Goal: Information Seeking & Learning: Learn about a topic

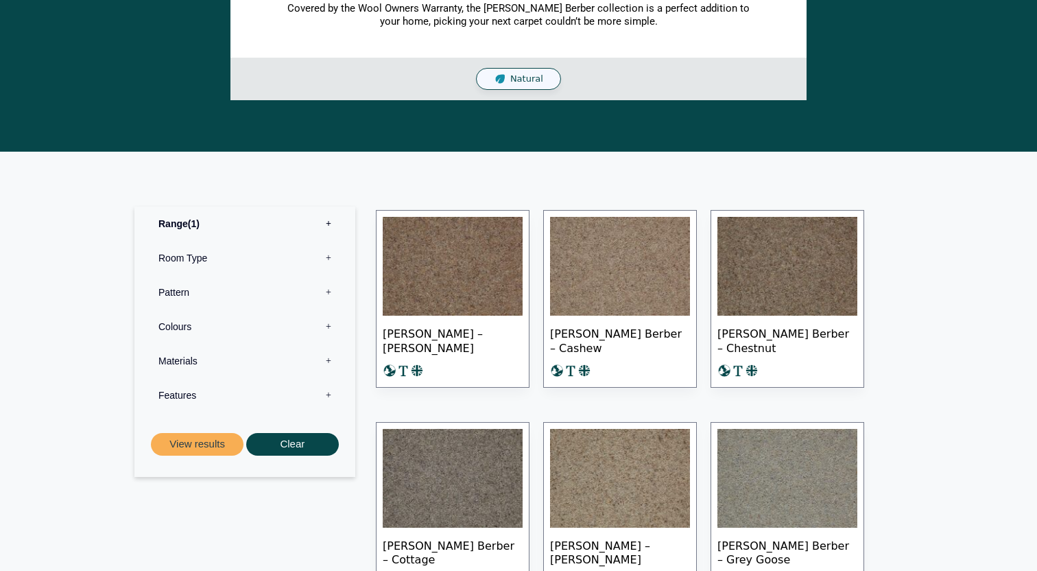
scroll to position [430, 0]
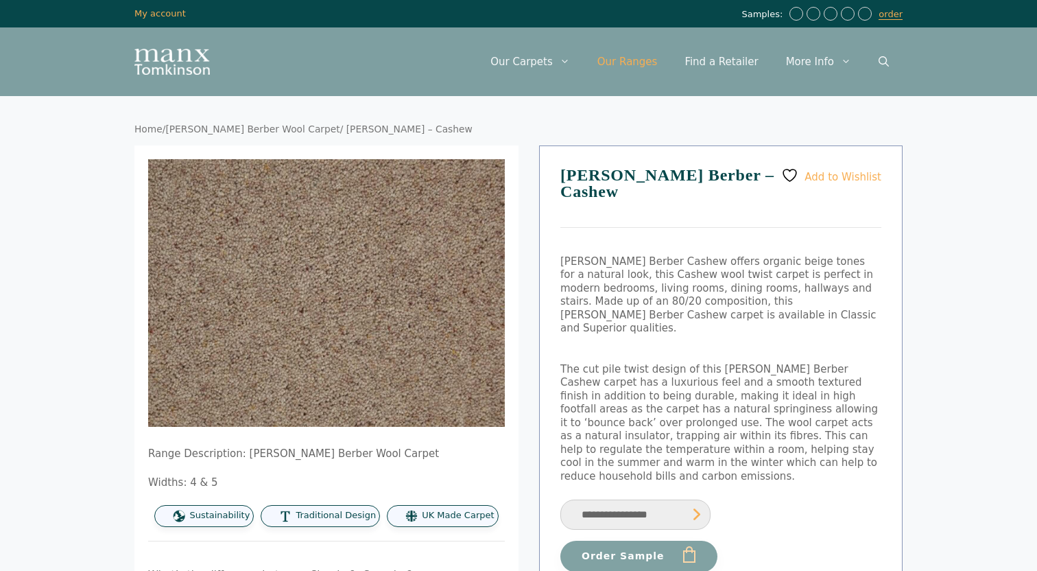
click at [656, 58] on link "Our Ranges" at bounding box center [628, 61] width 88 height 41
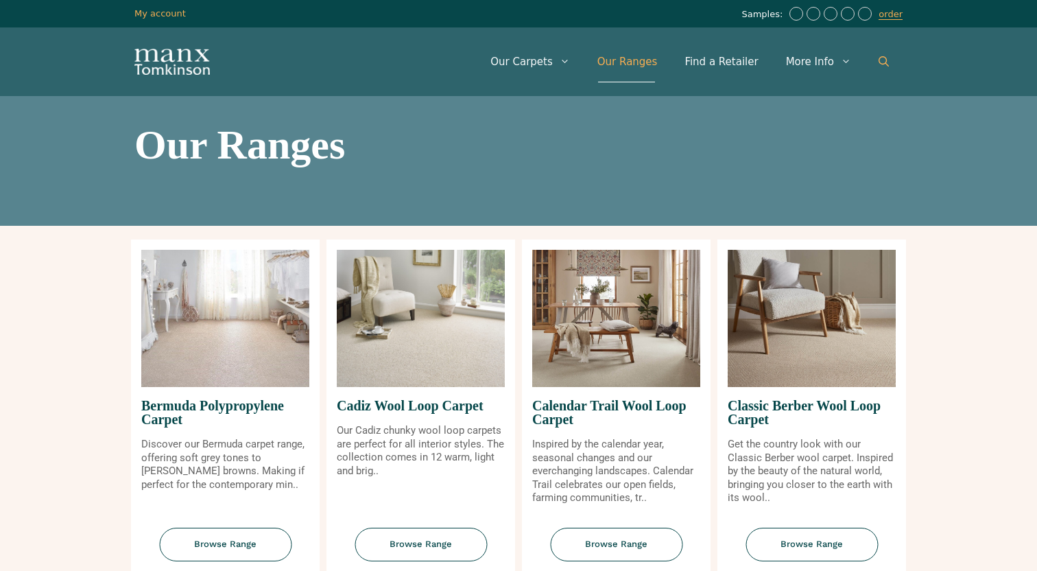
click at [873, 52] on link "Open Search Bar" at bounding box center [884, 61] width 38 height 41
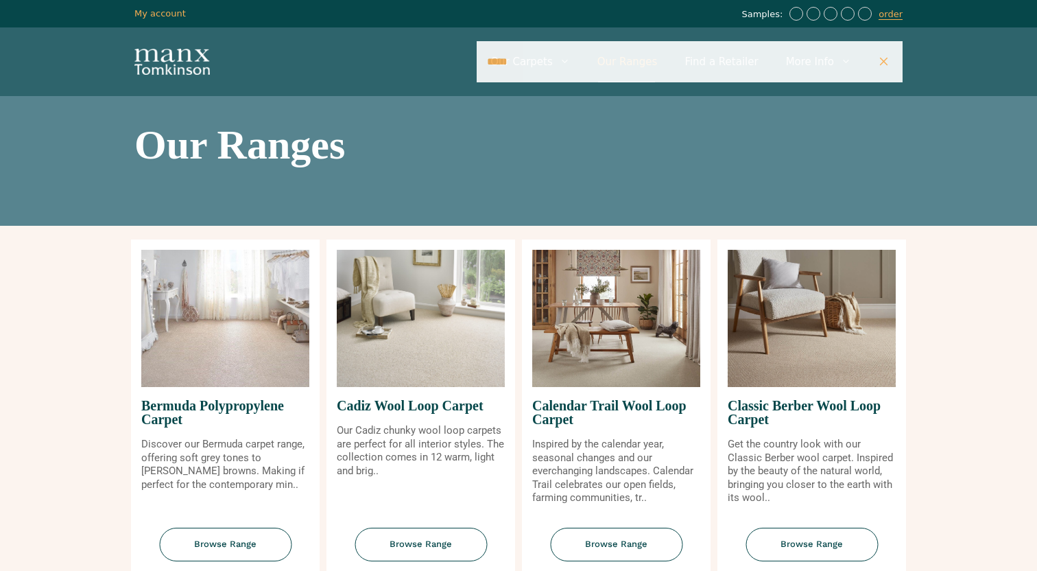
type input "*****"
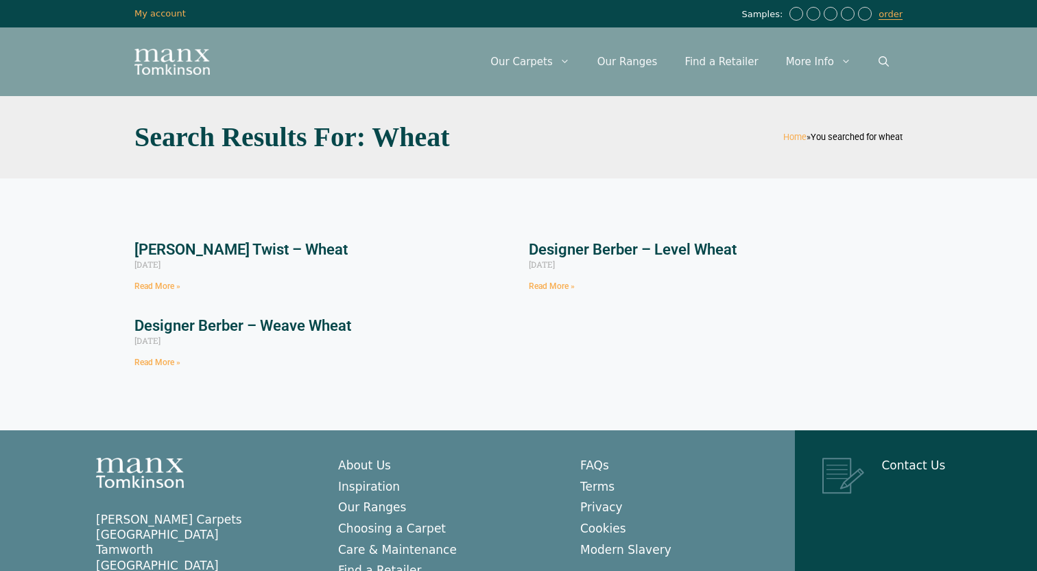
click at [285, 326] on link "Designer Berber – Weave Wheat" at bounding box center [242, 325] width 217 height 17
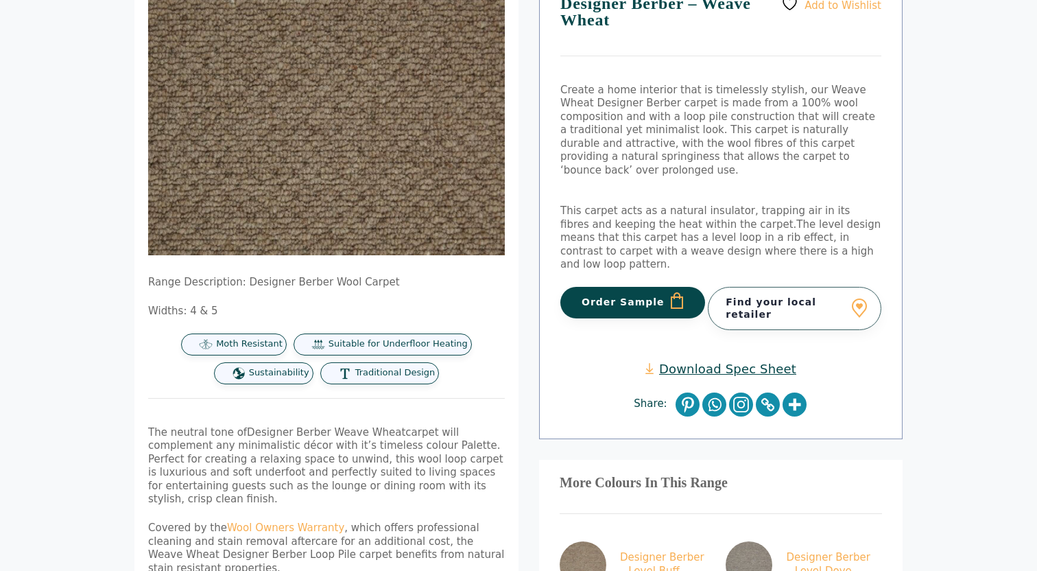
scroll to position [180, 0]
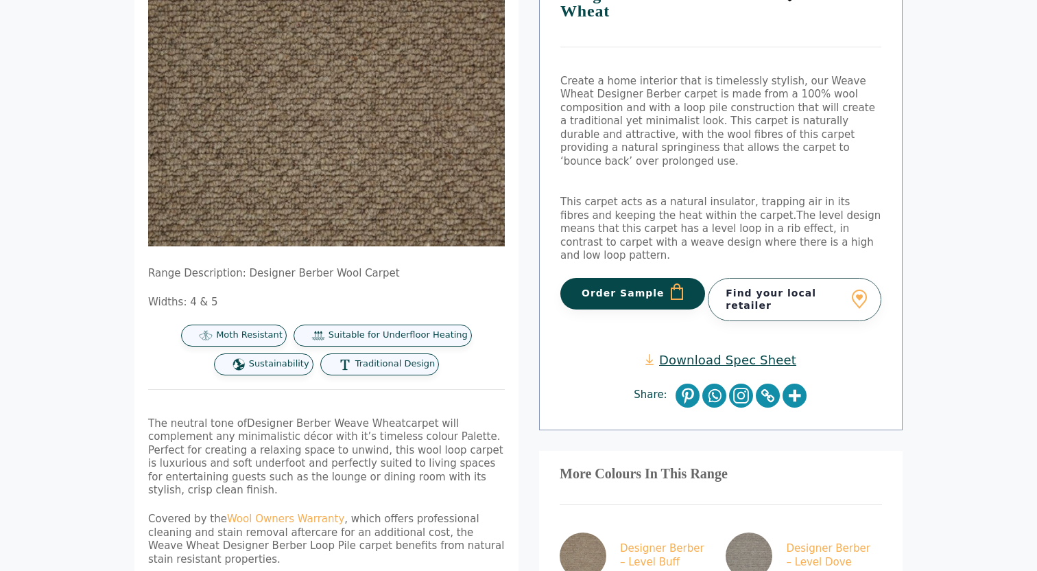
click at [232, 338] on span "Moth Resistant" at bounding box center [249, 335] width 67 height 12
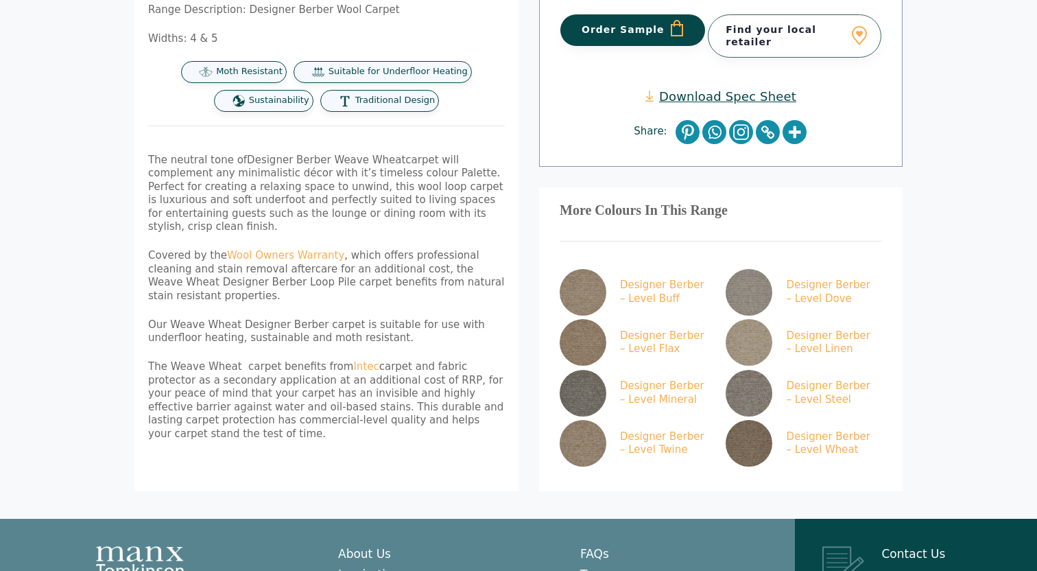
scroll to position [446, 0]
